Goal: Task Accomplishment & Management: Manage account settings

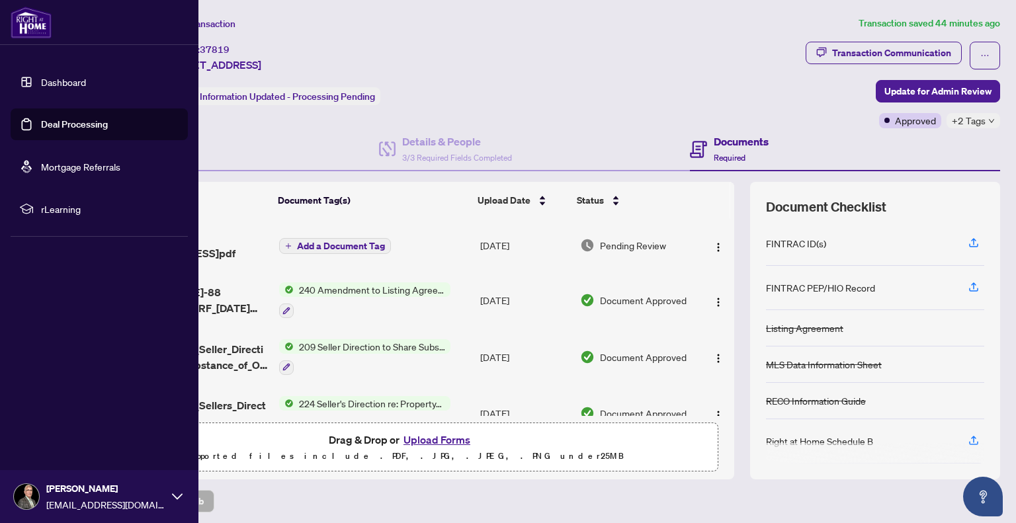
click at [79, 126] on link "Deal Processing" at bounding box center [74, 124] width 67 height 12
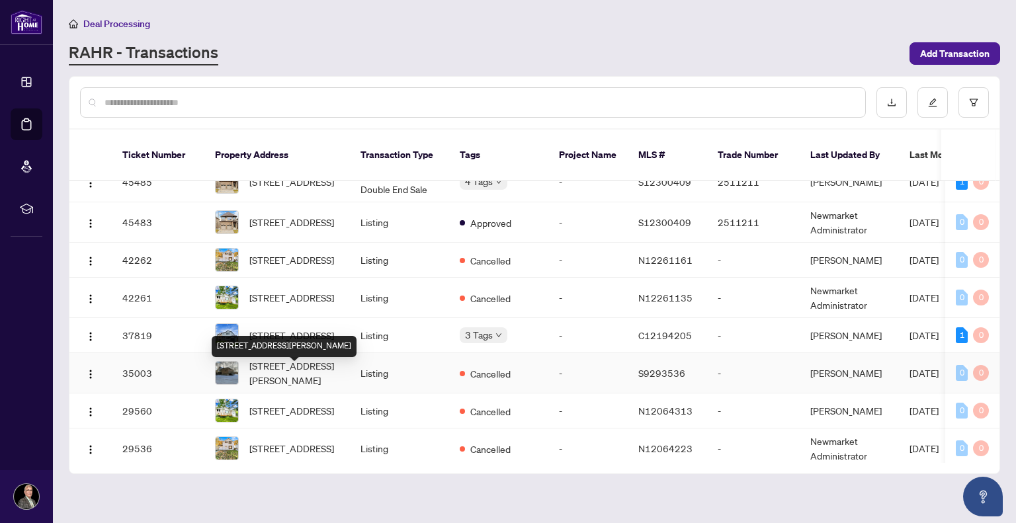
scroll to position [95, 0]
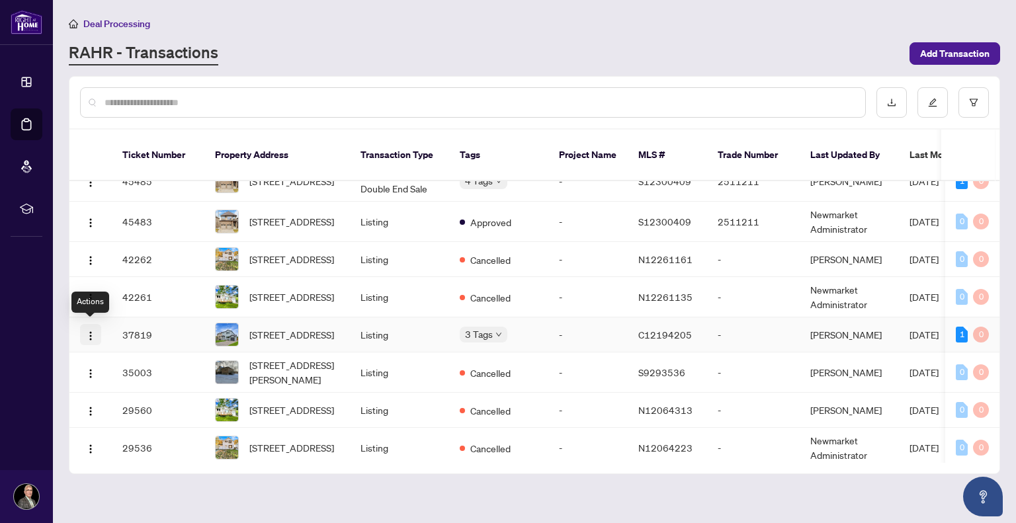
click at [89, 331] on img "button" at bounding box center [90, 336] width 11 height 11
click at [267, 328] on span "[STREET_ADDRESS]" at bounding box center [291, 335] width 85 height 15
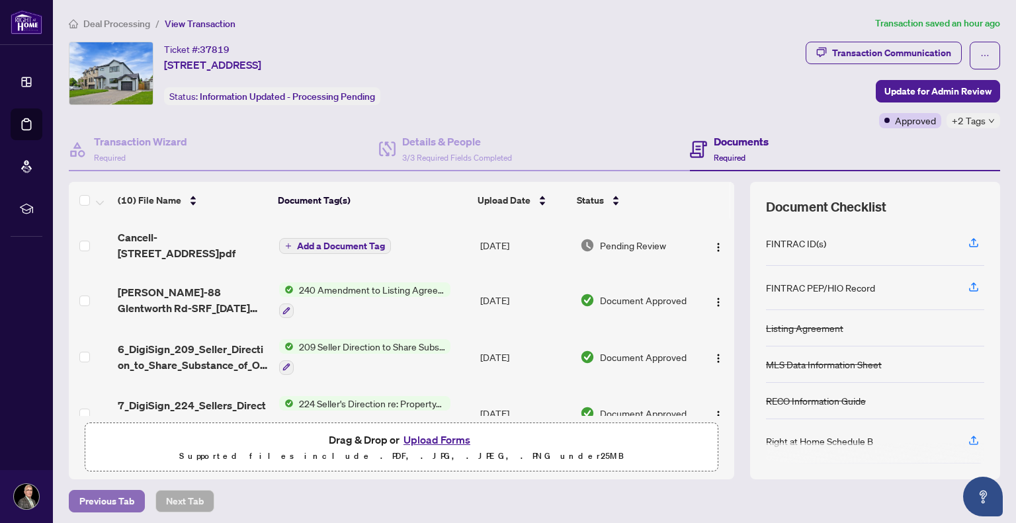
click at [97, 500] on span "Previous Tab" at bounding box center [106, 501] width 55 height 21
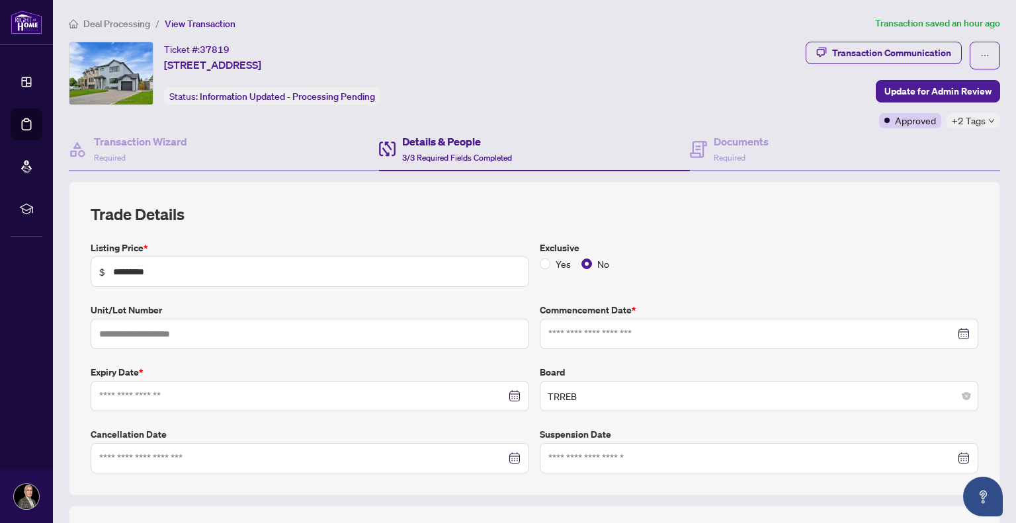
type input "**********"
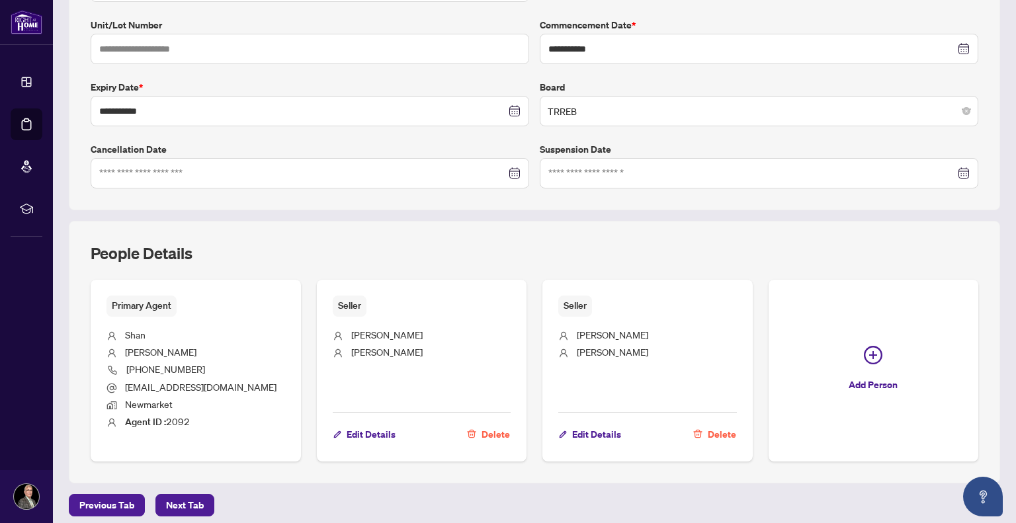
scroll to position [338, 0]
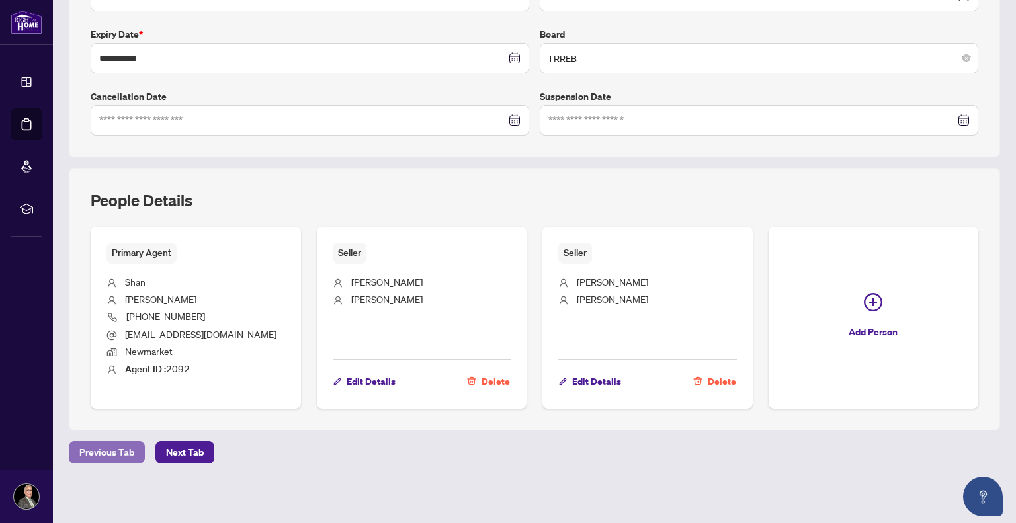
click at [99, 452] on span "Previous Tab" at bounding box center [106, 452] width 55 height 21
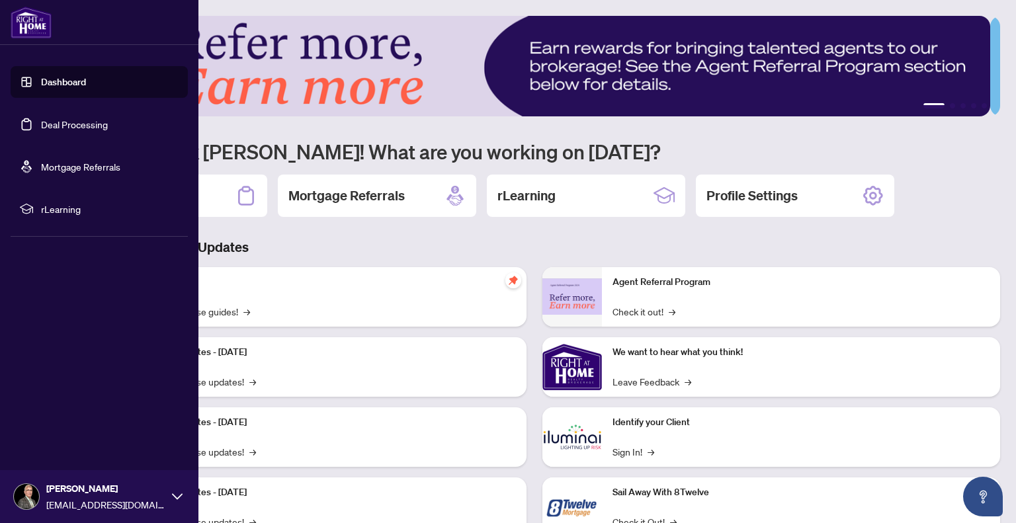
click at [78, 124] on link "Deal Processing" at bounding box center [74, 124] width 67 height 12
